Goal: Information Seeking & Learning: Check status

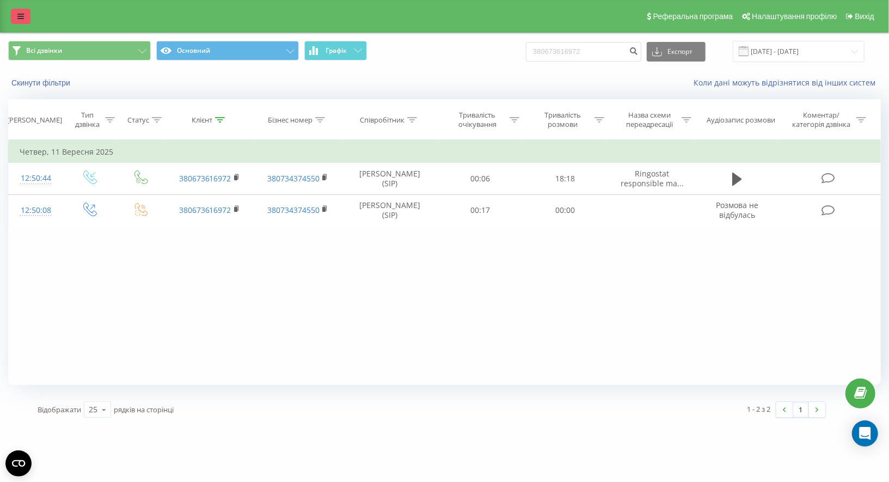
click at [19, 17] on icon at bounding box center [20, 17] width 7 height 8
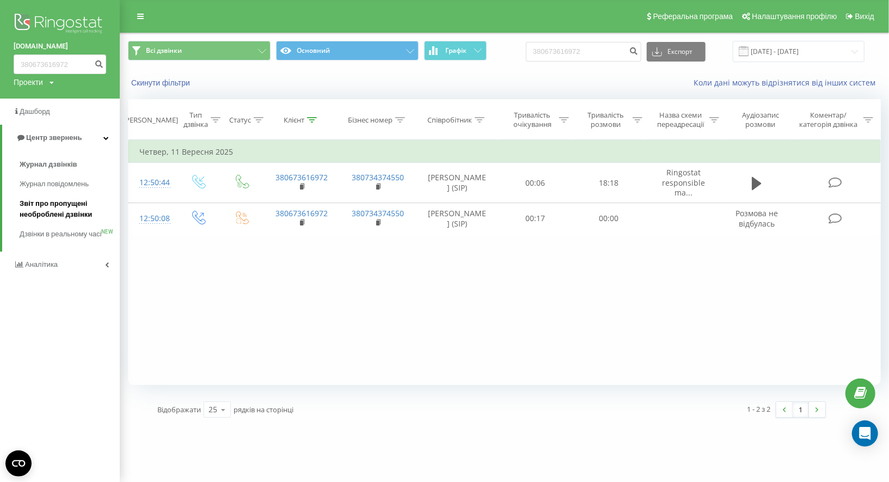
click at [57, 199] on span "Звіт про пропущені необроблені дзвінки" at bounding box center [67, 209] width 95 height 22
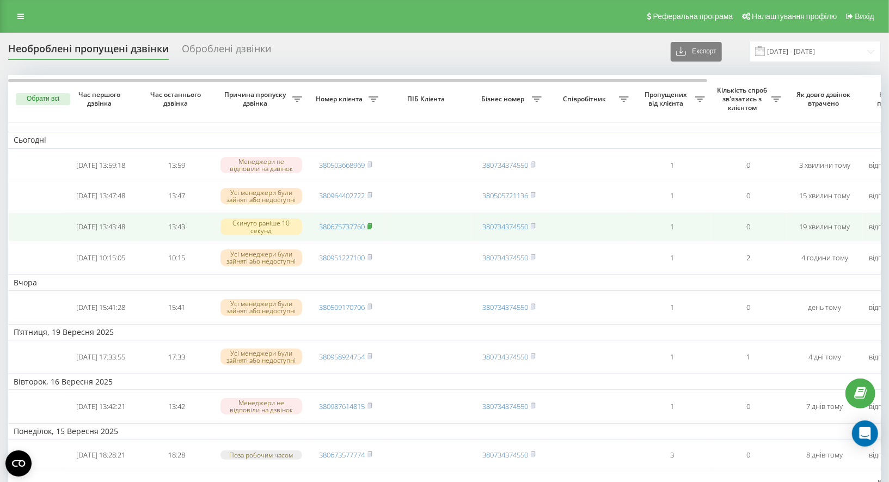
click at [370, 229] on rect at bounding box center [369, 226] width 3 height 5
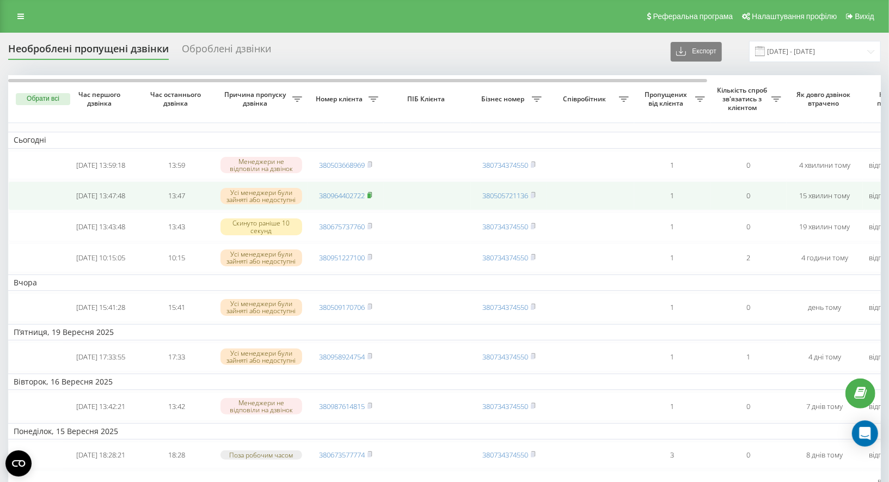
click at [370, 198] on rect at bounding box center [369, 195] width 3 height 5
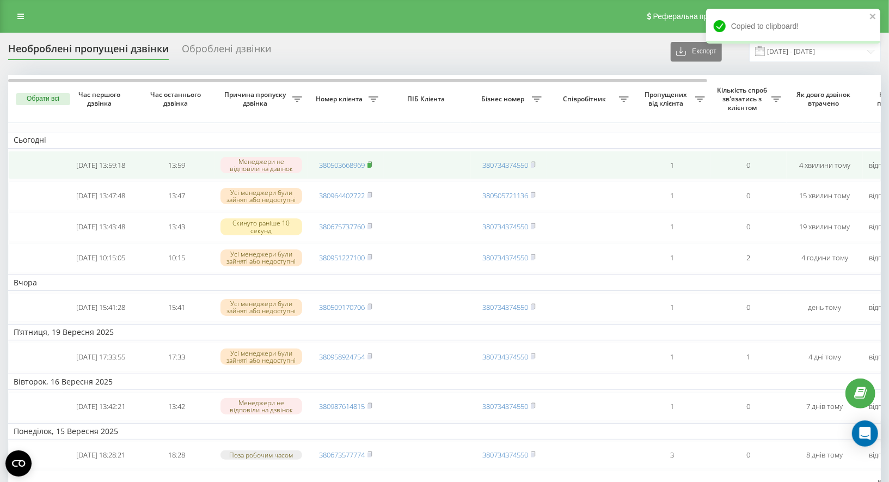
click at [371, 163] on rect at bounding box center [369, 165] width 3 height 5
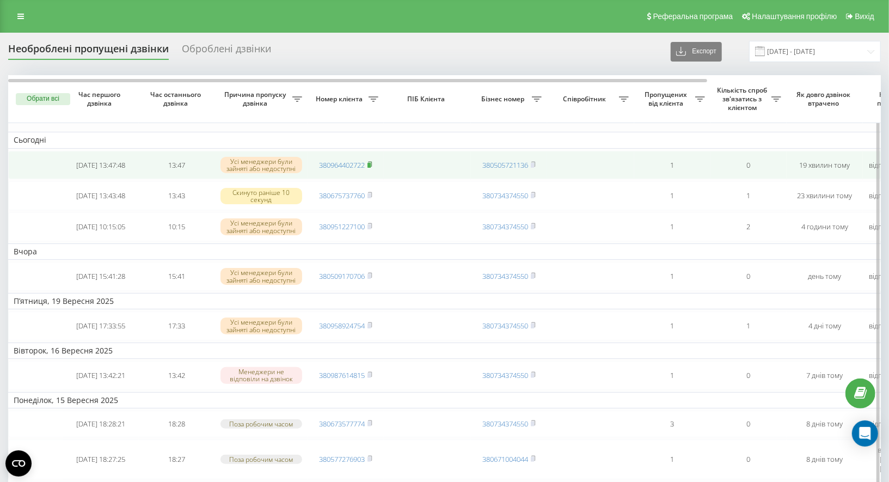
click at [369, 164] on rect at bounding box center [369, 165] width 3 height 5
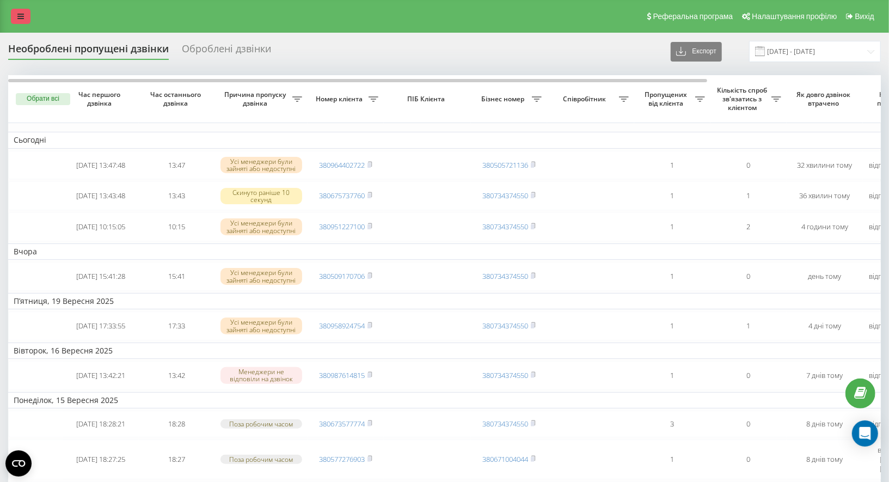
click at [18, 20] on icon at bounding box center [20, 17] width 7 height 8
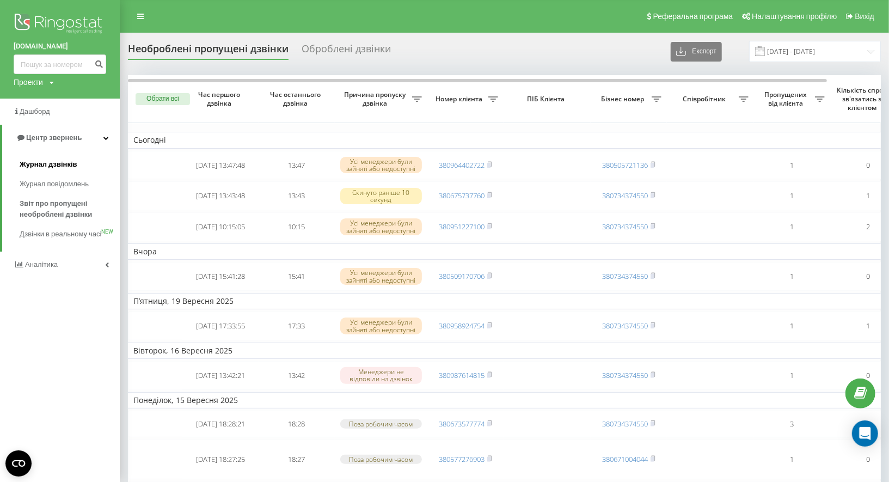
click at [57, 167] on span "Журнал дзвінків" at bounding box center [49, 164] width 58 height 11
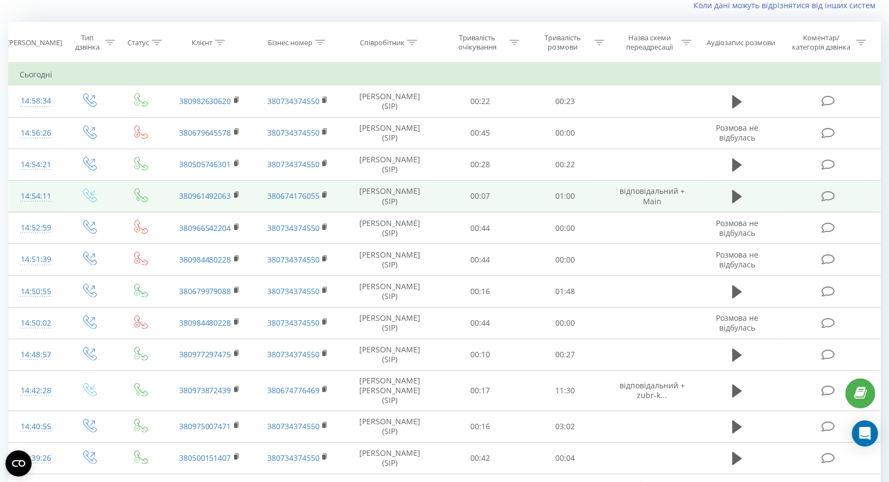
scroll to position [78, 0]
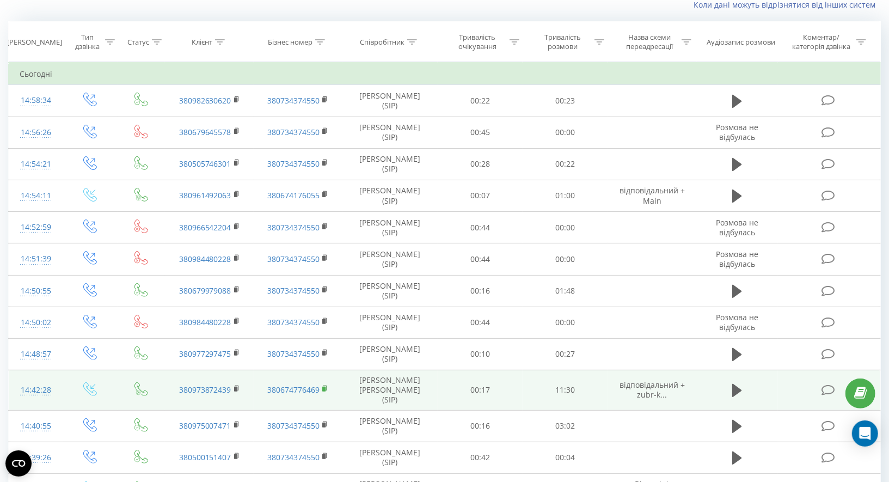
click at [325, 387] on rect at bounding box center [323, 389] width 3 height 5
click at [236, 385] on icon at bounding box center [237, 389] width 6 height 8
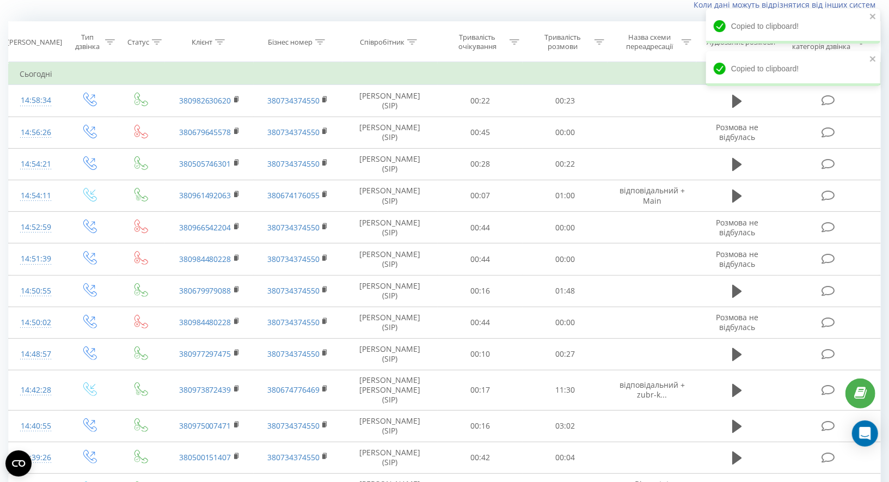
scroll to position [0, 0]
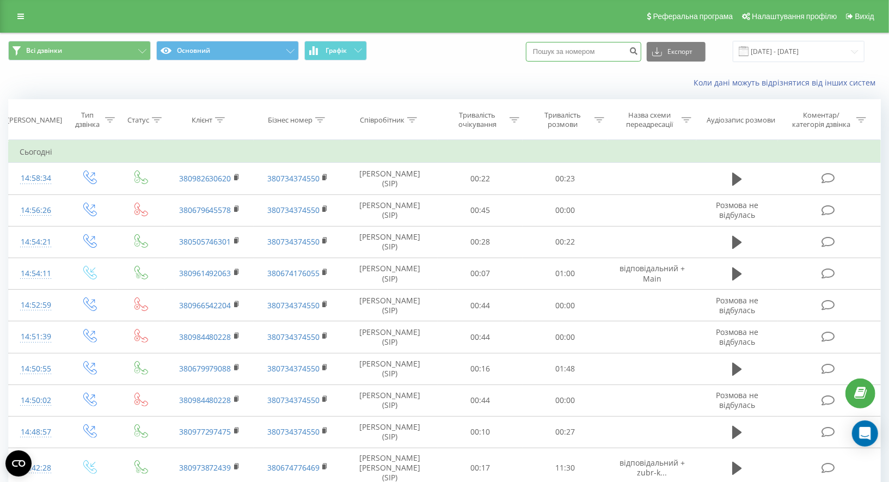
click at [589, 47] on input at bounding box center [583, 52] width 115 height 20
paste input "38 (097) 387-24-39"
type input "0973872439"
